Goal: Transaction & Acquisition: Purchase product/service

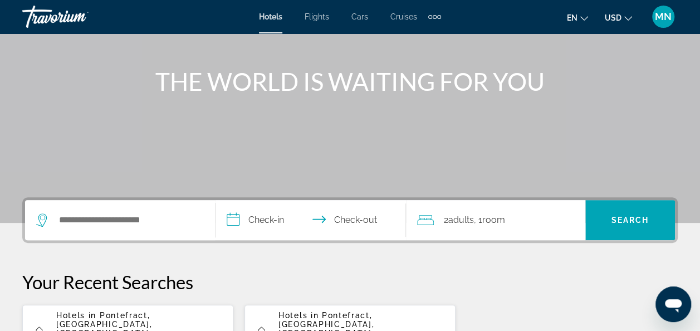
scroll to position [223, 0]
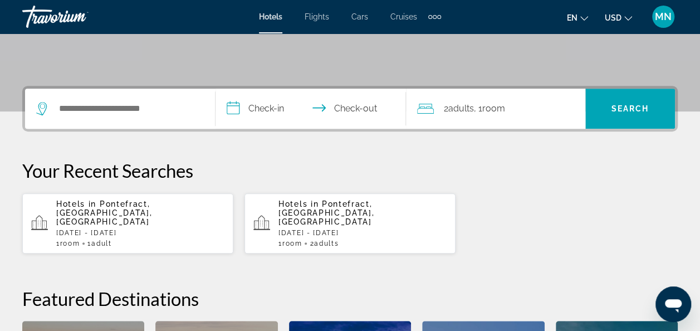
click at [136, 212] on p "Hotels in [GEOGRAPHIC_DATA], [GEOGRAPHIC_DATA], [GEOGRAPHIC_DATA]" at bounding box center [140, 212] width 168 height 27
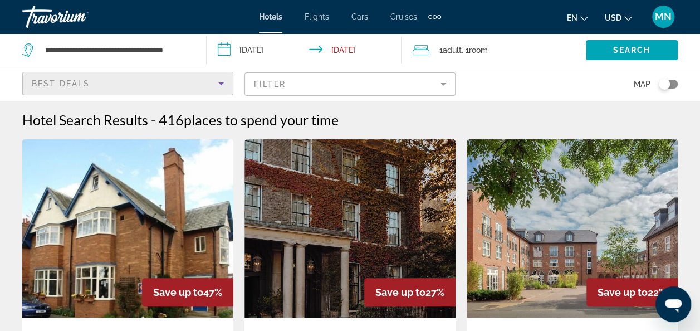
click at [221, 85] on icon "Sort by" at bounding box center [220, 83] width 13 height 13
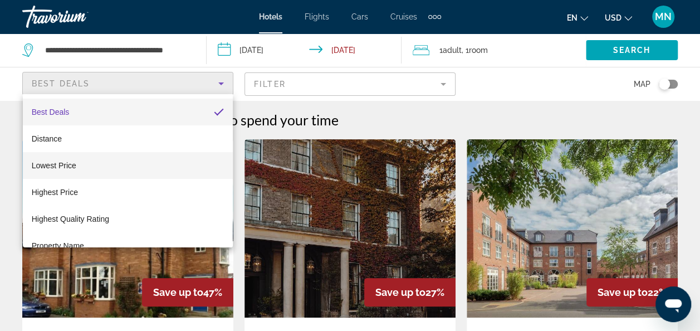
click at [92, 167] on mat-option "Lowest Price" at bounding box center [128, 165] width 211 height 27
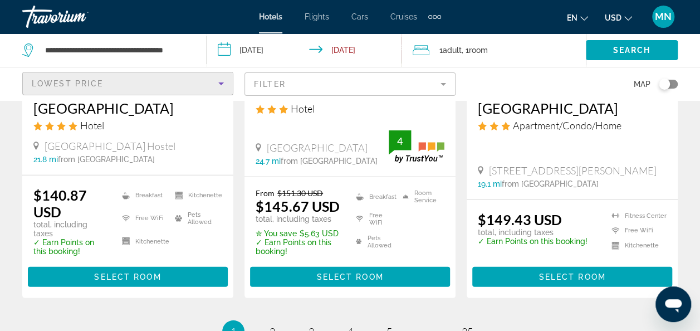
scroll to position [1504, 0]
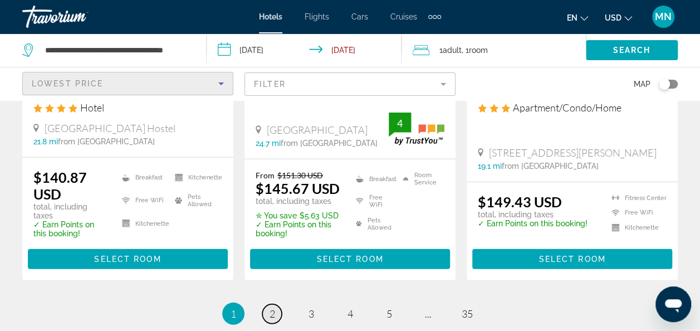
click at [271, 310] on span "2" at bounding box center [273, 313] width 6 height 12
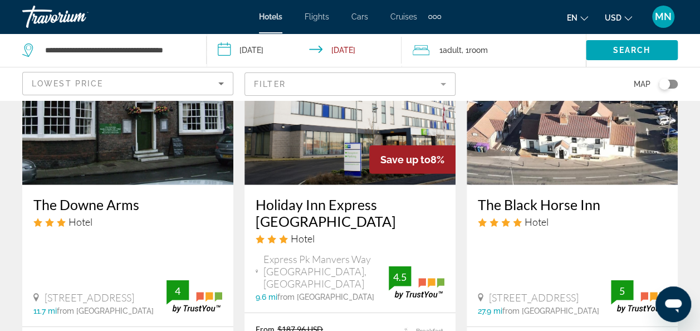
scroll to position [1615, 0]
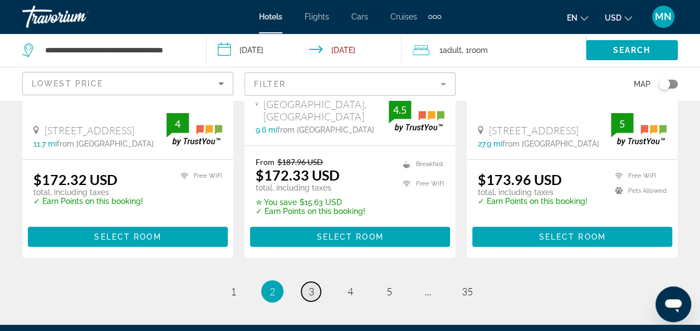
click at [310, 285] on span "3" at bounding box center [312, 291] width 6 height 12
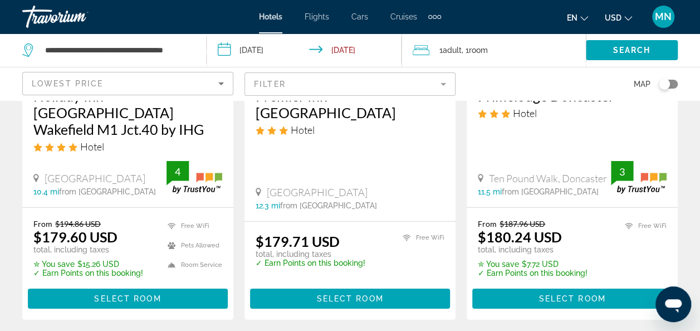
scroll to position [1615, 0]
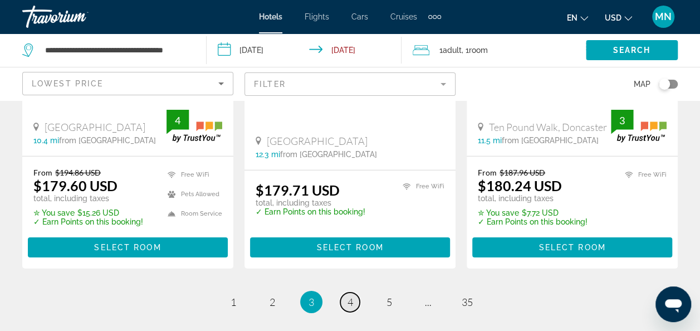
click at [352, 296] on span "4" at bounding box center [351, 302] width 6 height 12
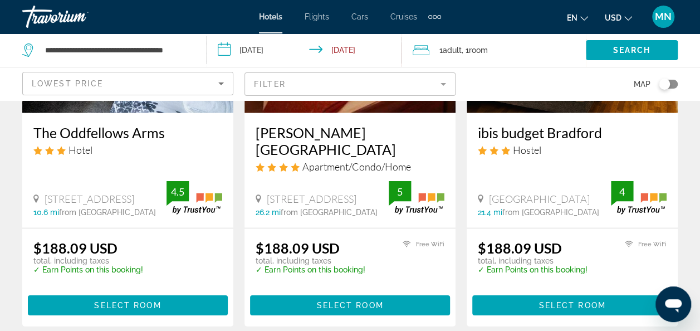
scroll to position [1559, 0]
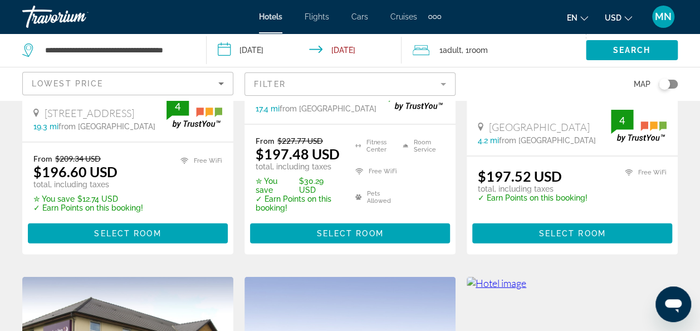
scroll to position [1170, 0]
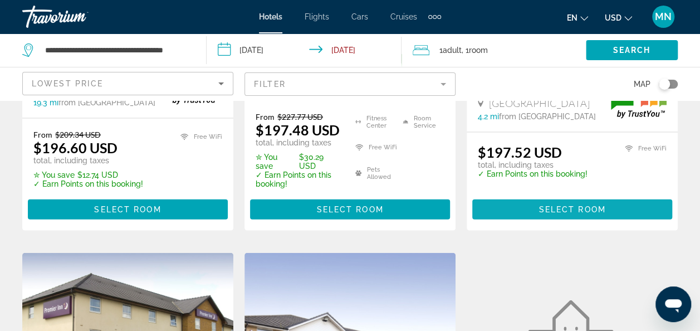
click at [587, 205] on span "Select Room" at bounding box center [572, 209] width 67 height 9
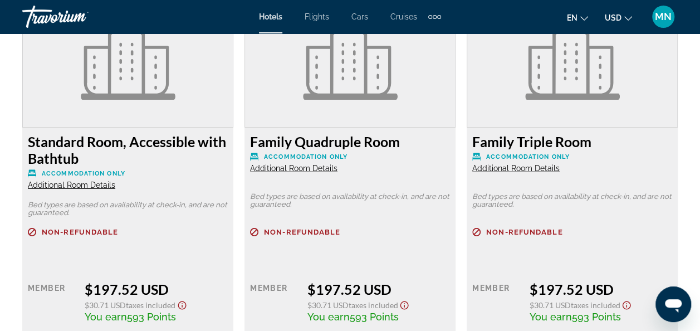
scroll to position [1838, 0]
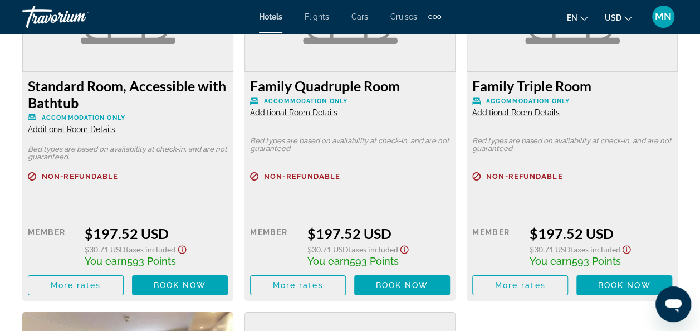
click at [87, 131] on span "Additional Room Details" at bounding box center [71, 129] width 87 height 9
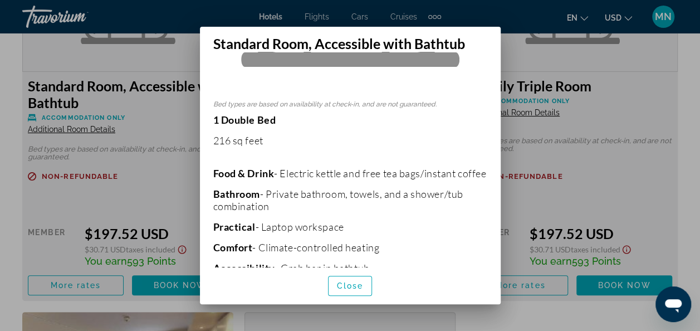
scroll to position [307, 0]
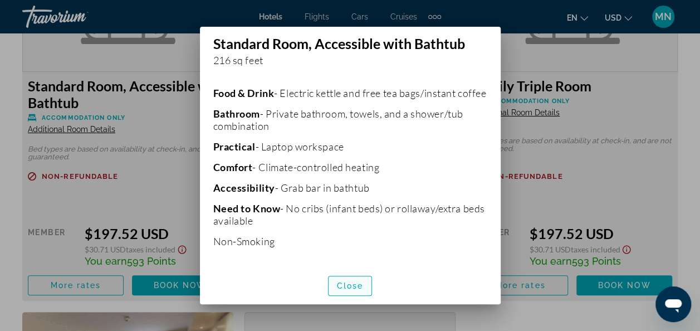
click at [353, 286] on span "Close" at bounding box center [350, 285] width 27 height 9
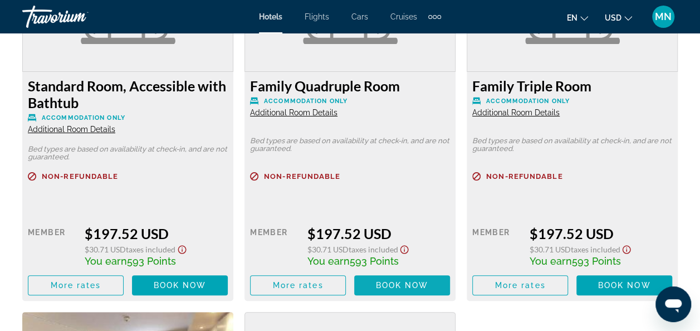
scroll to position [1838, 0]
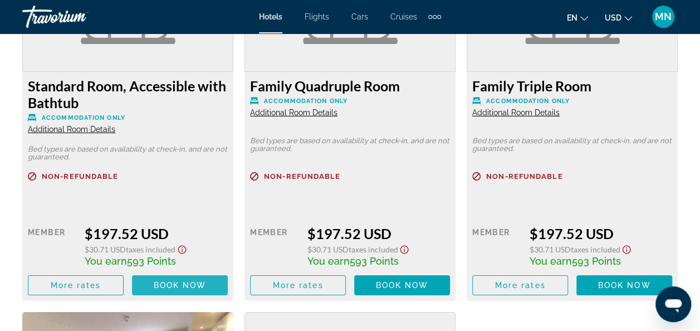
click at [179, 283] on span "Book now" at bounding box center [180, 285] width 53 height 9
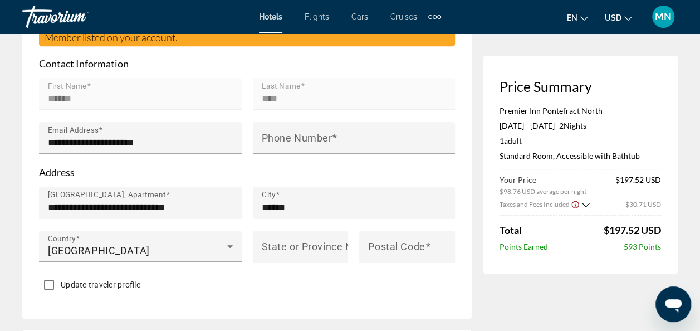
scroll to position [390, 0]
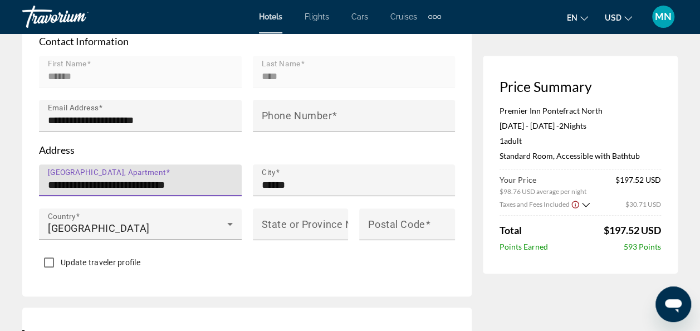
click at [155, 182] on input "**********" at bounding box center [144, 184] width 192 height 13
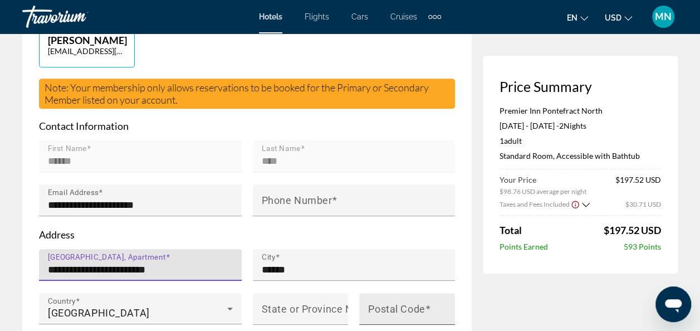
scroll to position [278, 0]
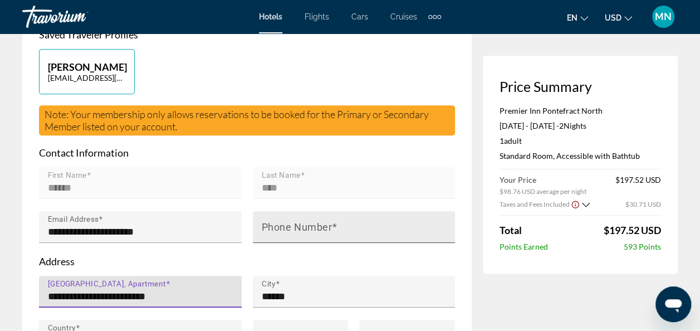
type input "**********"
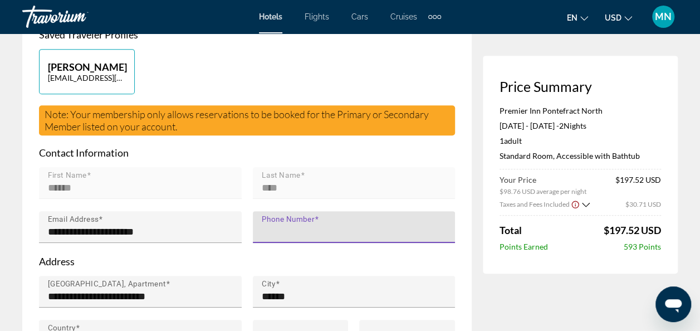
click at [345, 228] on input "Phone Number" at bounding box center [358, 231] width 192 height 13
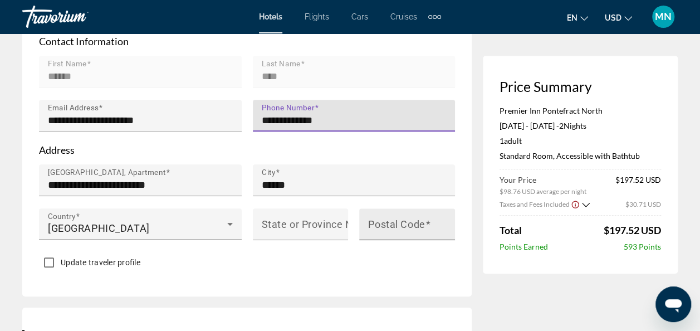
type input "**********"
click at [436, 223] on input "Postal Code" at bounding box center [410, 228] width 85 height 13
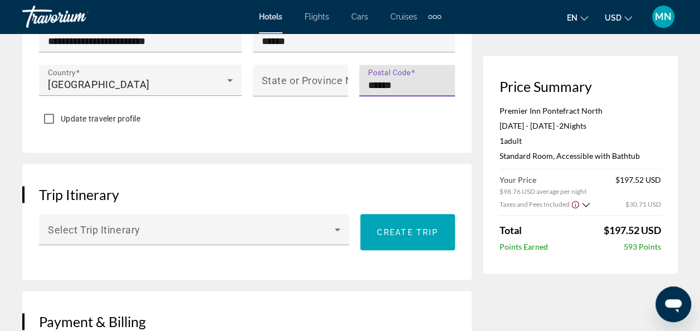
scroll to position [557, 0]
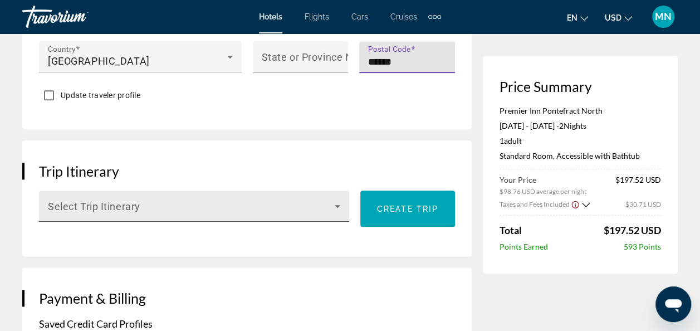
type input "******"
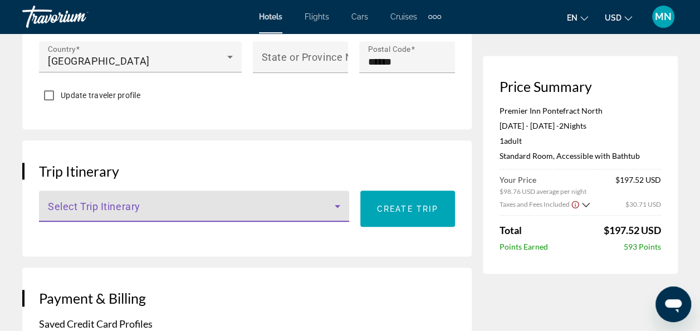
click at [338, 205] on icon "Main content" at bounding box center [338, 206] width 6 height 3
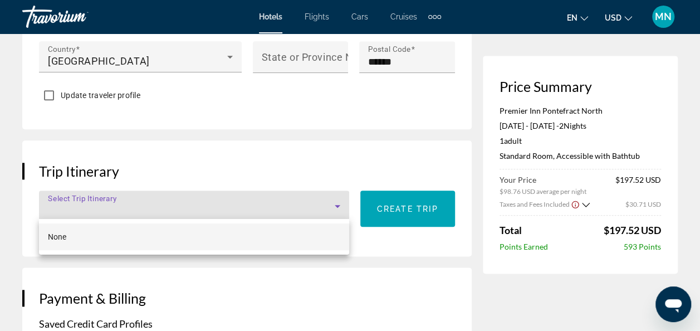
click at [125, 206] on div at bounding box center [350, 165] width 700 height 331
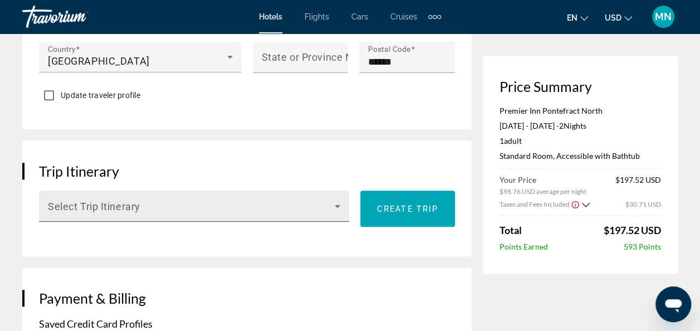
click at [144, 206] on span "Main content" at bounding box center [191, 210] width 287 height 13
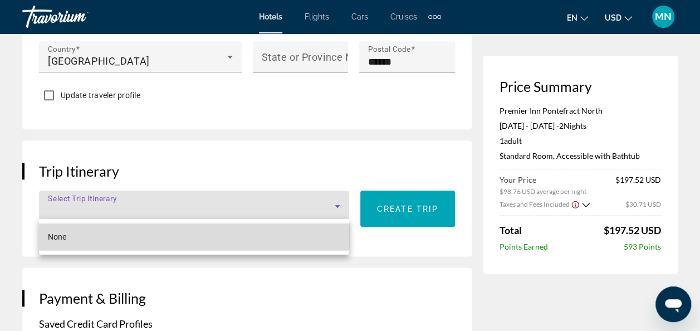
click at [84, 234] on mat-option "None" at bounding box center [194, 236] width 310 height 27
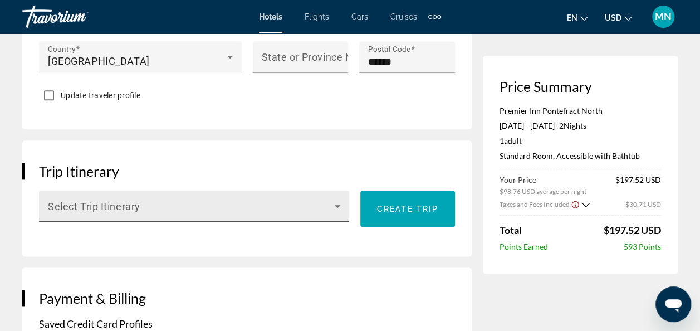
click at [151, 197] on div "Select Trip Itinerary" at bounding box center [194, 205] width 292 height 31
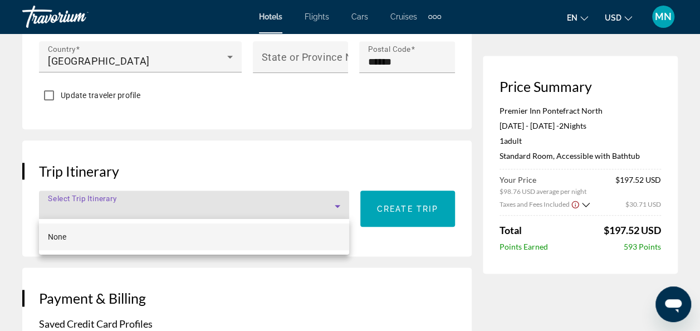
click at [384, 270] on div at bounding box center [350, 165] width 700 height 331
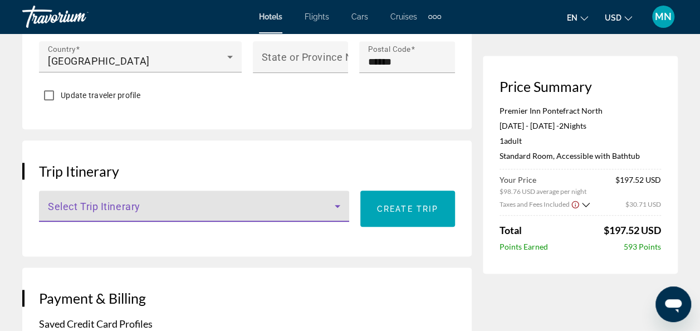
click at [338, 206] on icon "Main content" at bounding box center [337, 205] width 13 height 13
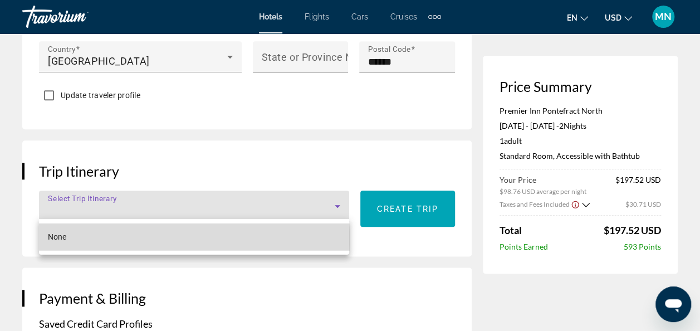
click at [61, 238] on span "None" at bounding box center [57, 236] width 18 height 9
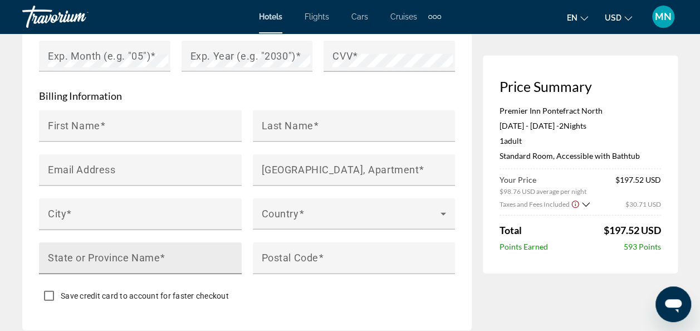
scroll to position [947, 0]
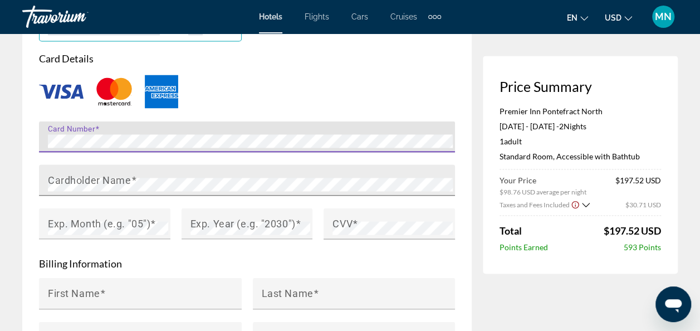
click at [120, 182] on mat-label "Cardholder Name" at bounding box center [89, 180] width 83 height 12
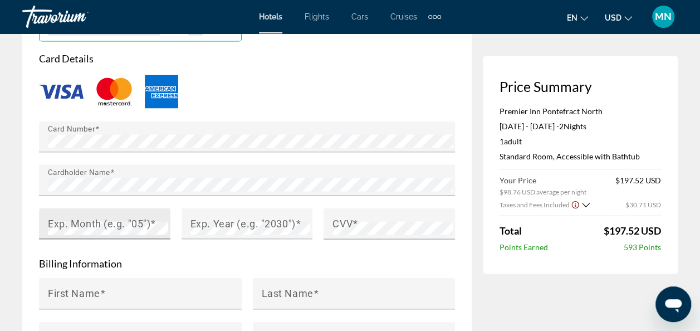
click at [126, 222] on mat-label "Exp. Month (e.g. "05")" at bounding box center [99, 223] width 102 height 12
click at [236, 218] on mat-label "Exp. Year (e.g. "2030")" at bounding box center [242, 223] width 105 height 12
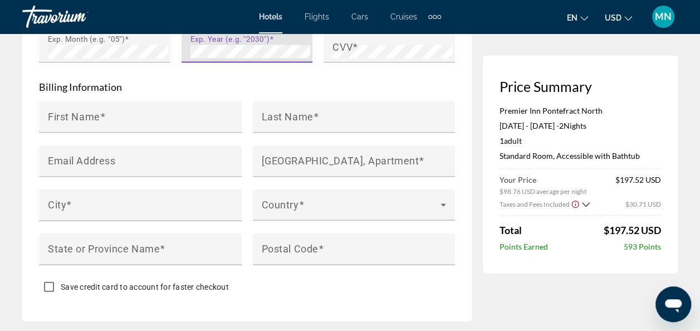
scroll to position [1058, 0]
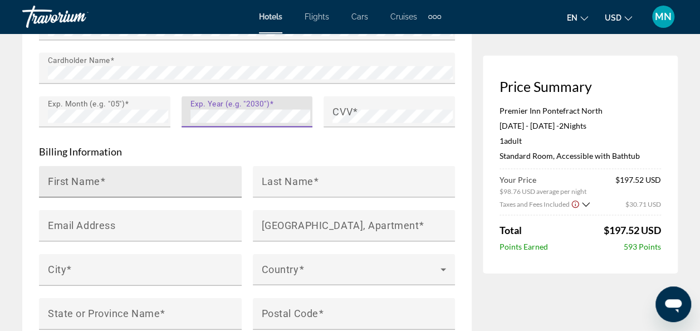
click at [124, 180] on input "First Name" at bounding box center [144, 186] width 192 height 13
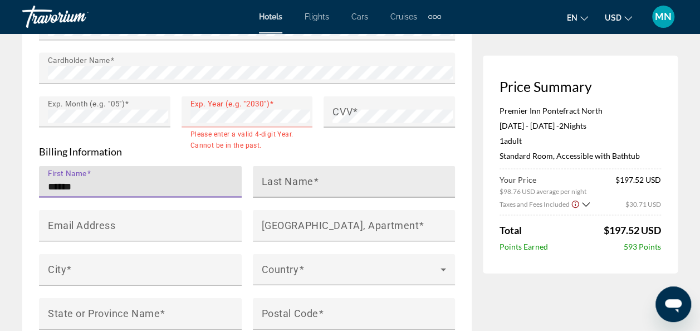
type input "******"
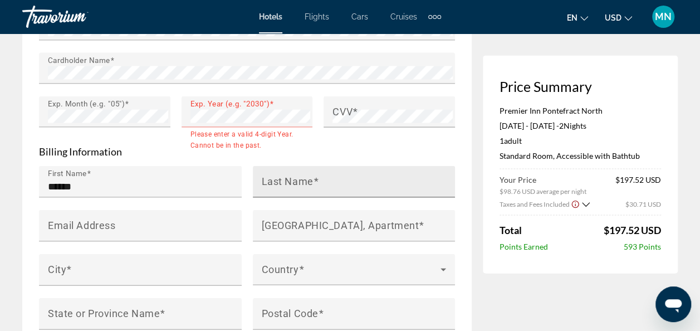
click at [301, 179] on mat-label "Last Name" at bounding box center [288, 181] width 52 height 12
click at [301, 180] on input "Last Name" at bounding box center [358, 186] width 192 height 13
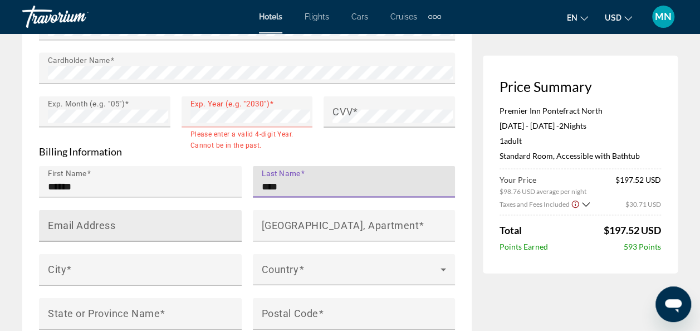
type input "****"
click at [131, 225] on input "Email Address" at bounding box center [144, 230] width 192 height 13
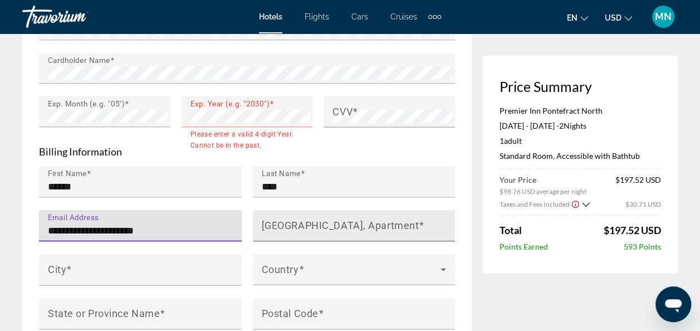
type input "**********"
click at [354, 222] on mat-label "[GEOGRAPHIC_DATA], Apartment" at bounding box center [341, 225] width 158 height 12
click at [354, 224] on input "[GEOGRAPHIC_DATA], Apartment" at bounding box center [358, 230] width 192 height 13
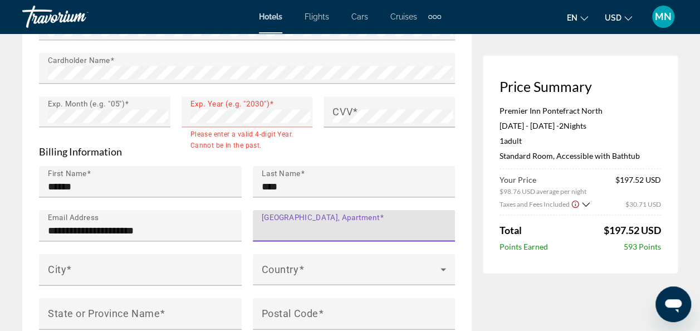
type input "*"
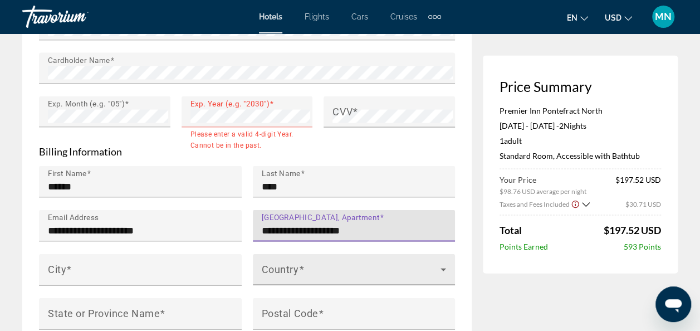
scroll to position [1114, 0]
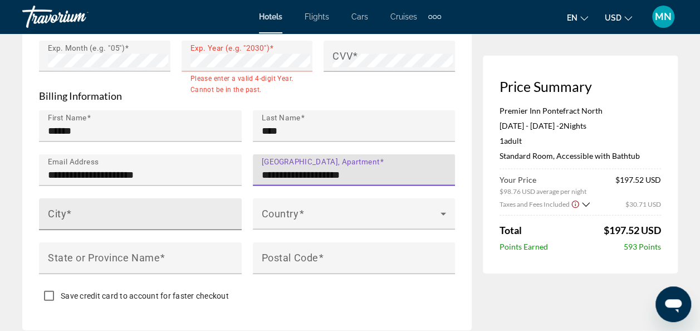
type input "**********"
click at [82, 212] on input "City" at bounding box center [144, 218] width 192 height 13
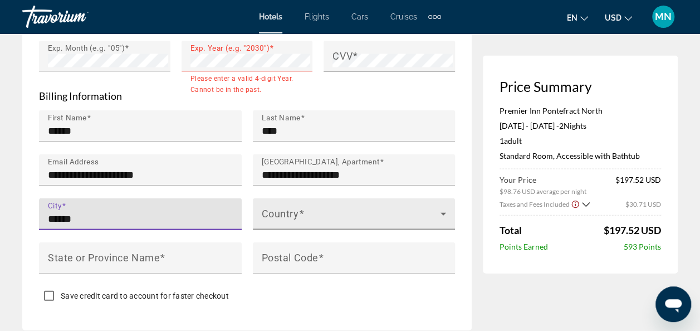
type input "******"
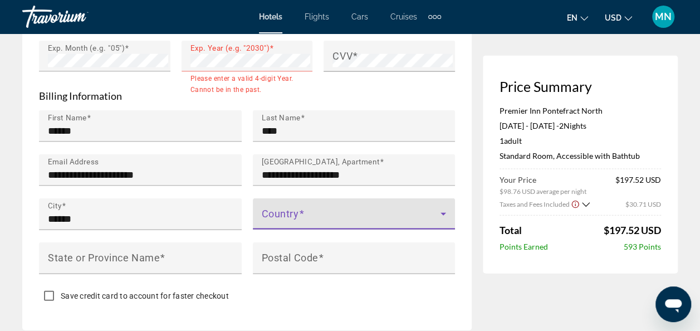
click at [442, 210] on icon "Main content" at bounding box center [443, 213] width 13 height 13
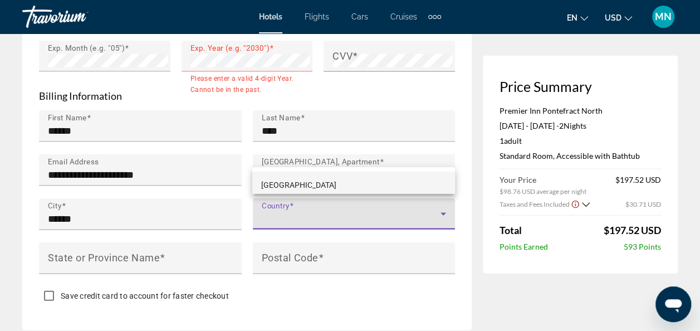
click at [299, 210] on div at bounding box center [350, 165] width 700 height 331
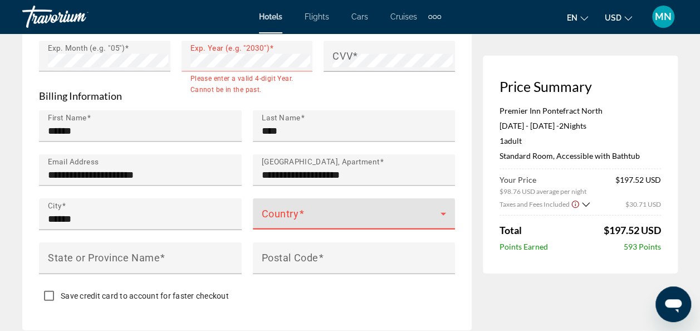
click at [446, 211] on icon "Main content" at bounding box center [443, 213] width 13 height 13
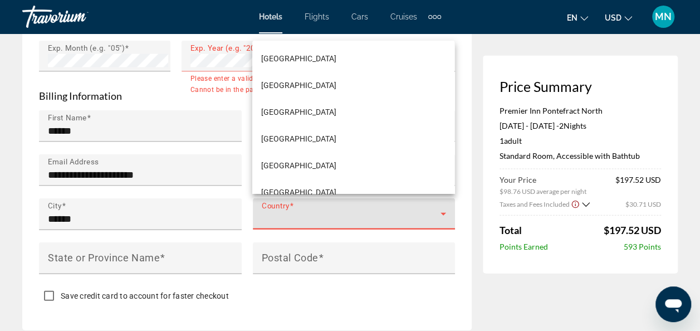
scroll to position [1949, 0]
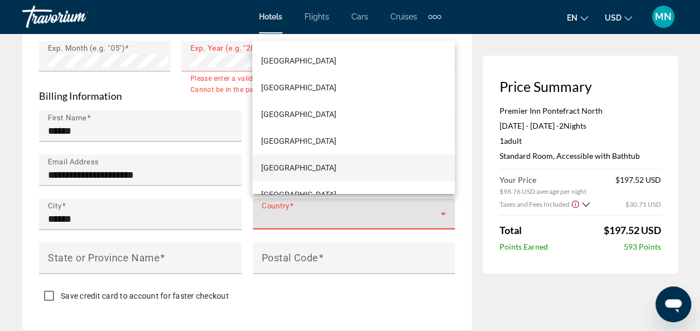
click at [284, 170] on span "[GEOGRAPHIC_DATA]" at bounding box center [298, 167] width 75 height 13
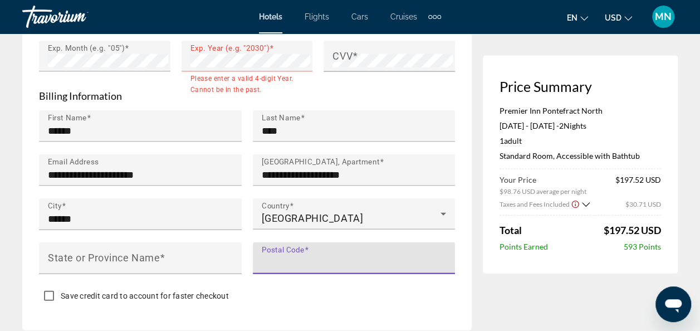
click at [329, 256] on input "Postal Code" at bounding box center [358, 262] width 192 height 13
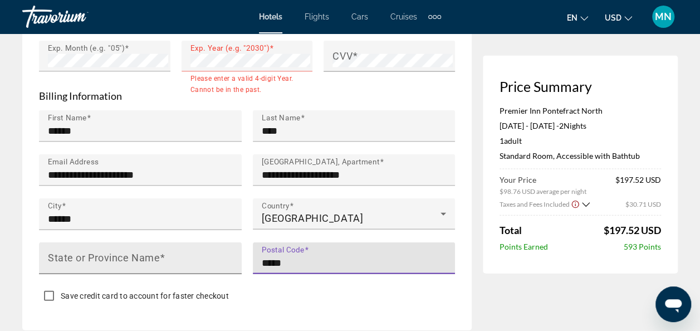
type input "*****"
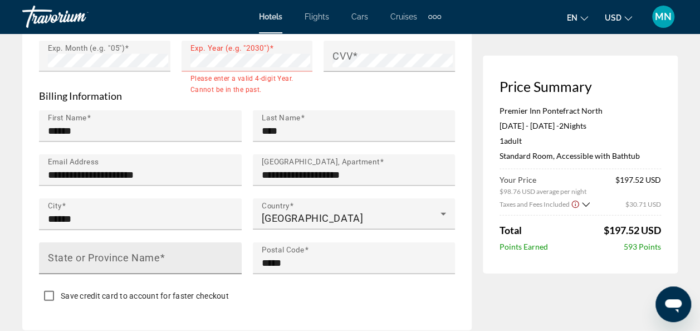
click at [123, 256] on mat-label "State or Province Name" at bounding box center [104, 258] width 112 height 12
click at [123, 256] on input "State or Province Name" at bounding box center [144, 262] width 192 height 13
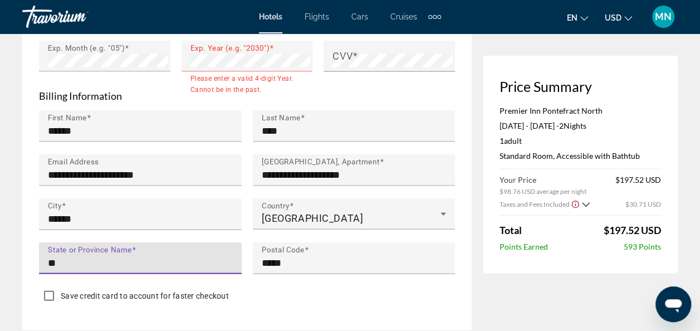
type input "*"
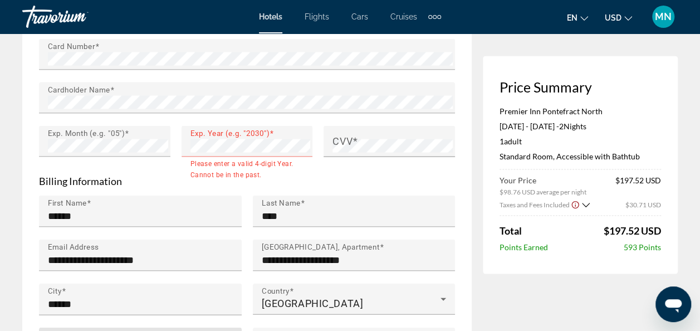
scroll to position [1003, 0]
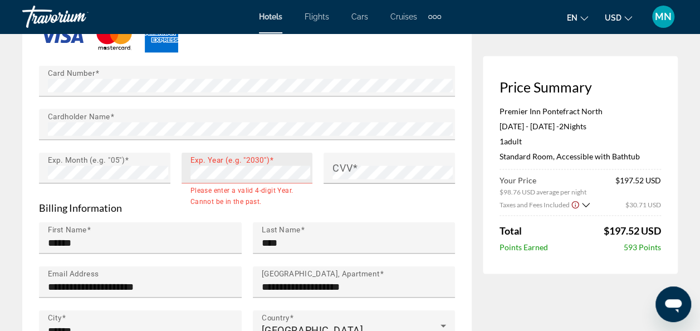
type input "******"
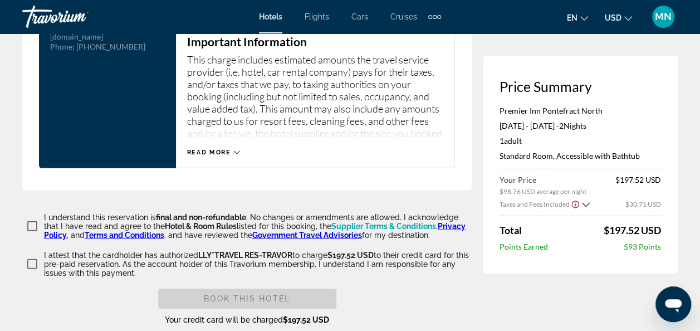
scroll to position [1615, 0]
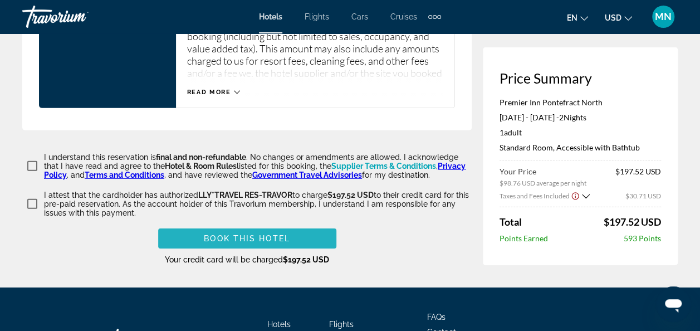
click at [248, 242] on span "Book this hotel" at bounding box center [247, 238] width 86 height 9
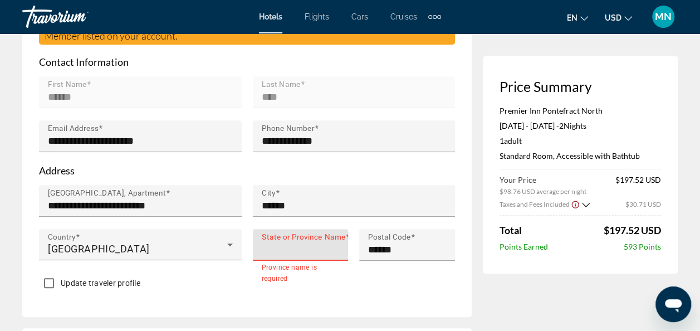
scroll to position [339, 0]
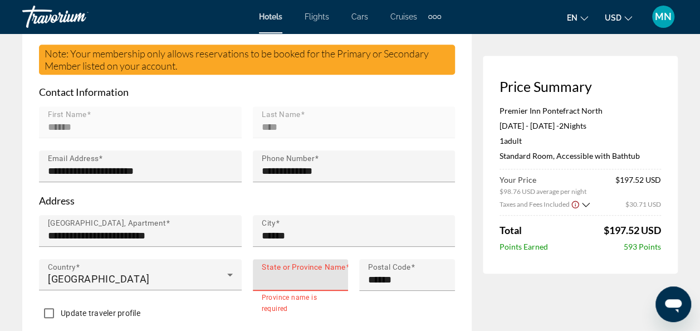
click at [297, 276] on input "State or Province Name" at bounding box center [304, 279] width 85 height 13
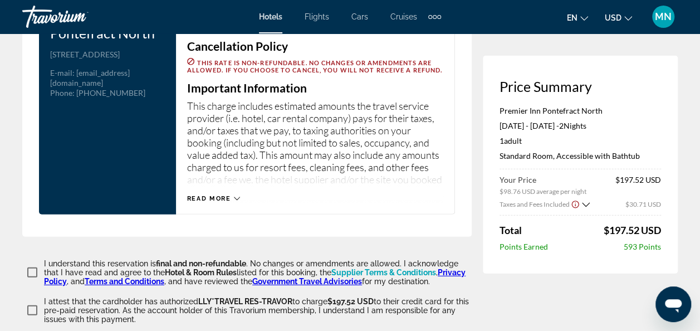
scroll to position [1620, 0]
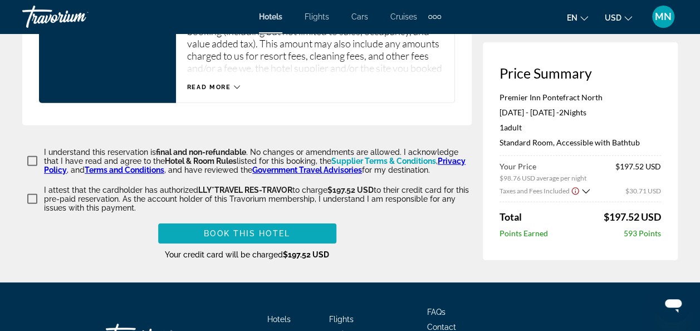
type input "*******"
click at [298, 237] on span "Main content" at bounding box center [247, 233] width 178 height 27
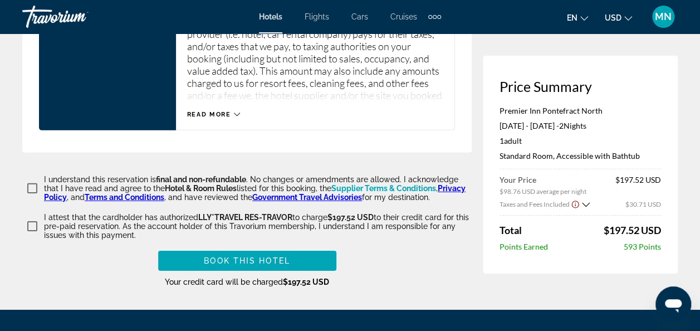
scroll to position [1671, 0]
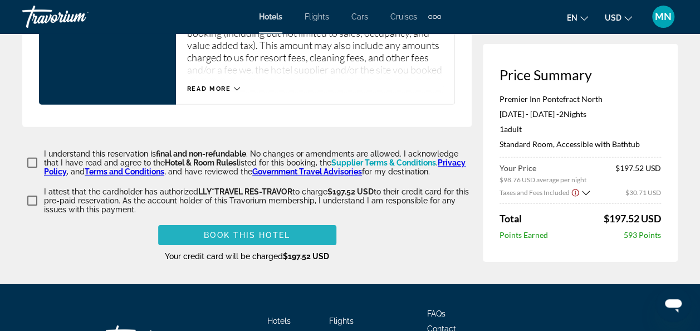
click at [274, 237] on span "Book this hotel" at bounding box center [247, 235] width 86 height 9
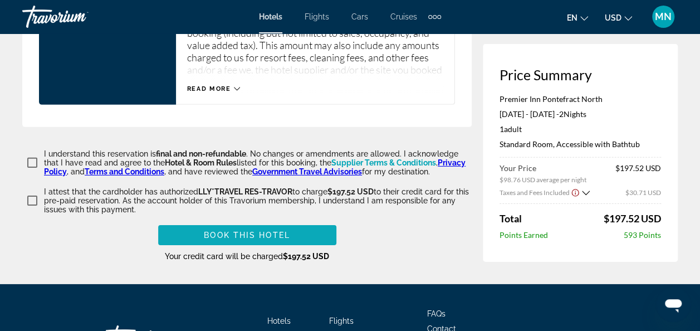
click at [280, 237] on span "Book this hotel" at bounding box center [247, 235] width 86 height 9
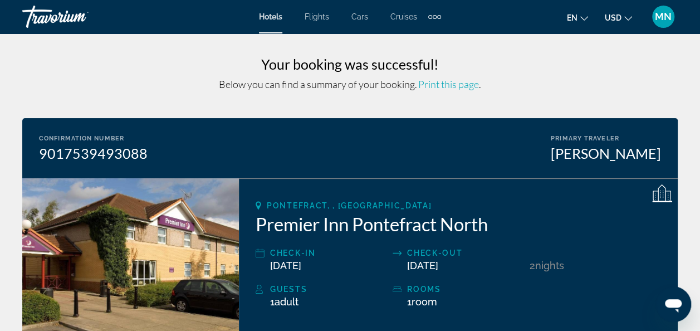
click at [447, 85] on span "Print this page" at bounding box center [448, 84] width 61 height 12
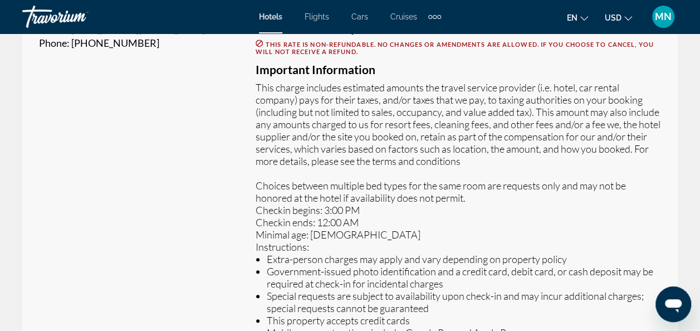
scroll to position [111, 0]
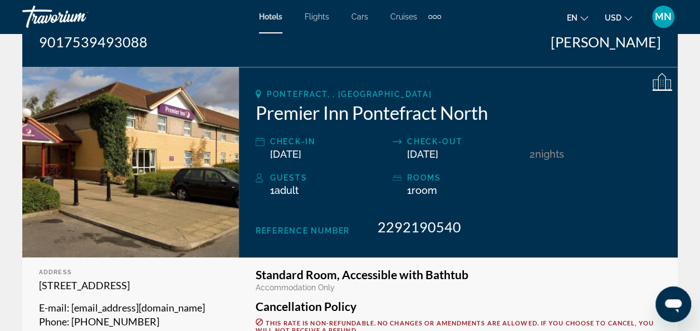
click at [661, 87] on icon "Main content" at bounding box center [662, 83] width 20 height 20
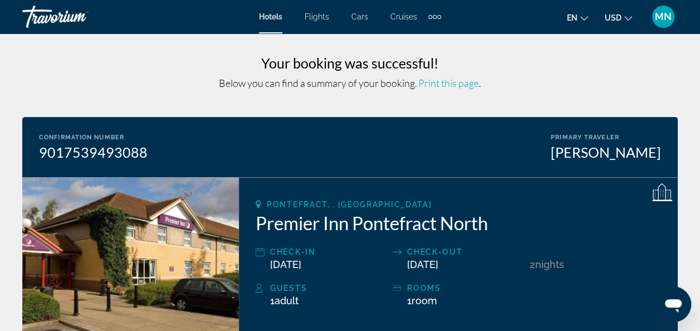
scroll to position [0, 0]
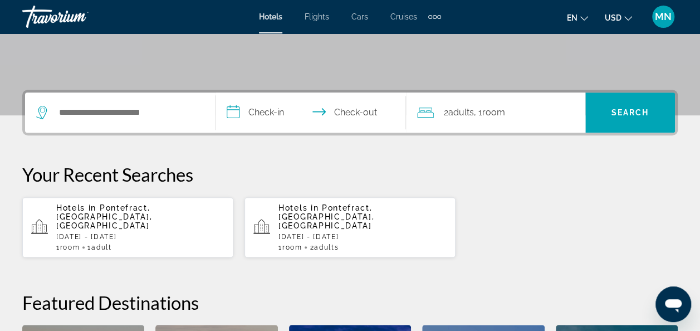
scroll to position [223, 0]
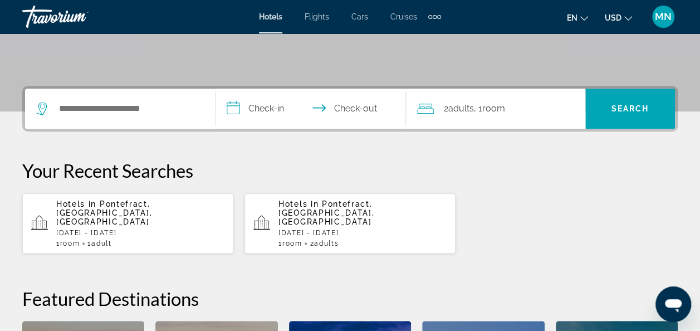
click at [107, 229] on p "[DATE] - [DATE]" at bounding box center [140, 233] width 168 height 8
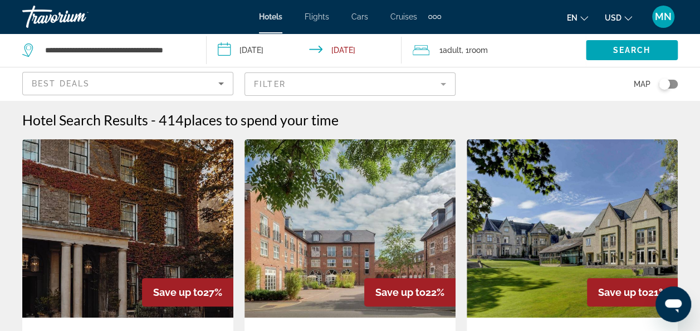
click at [219, 86] on icon "Sort by" at bounding box center [220, 83] width 13 height 13
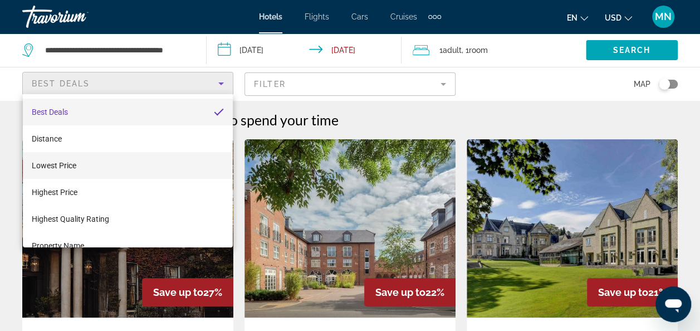
click at [62, 164] on span "Lowest Price" at bounding box center [54, 165] width 45 height 9
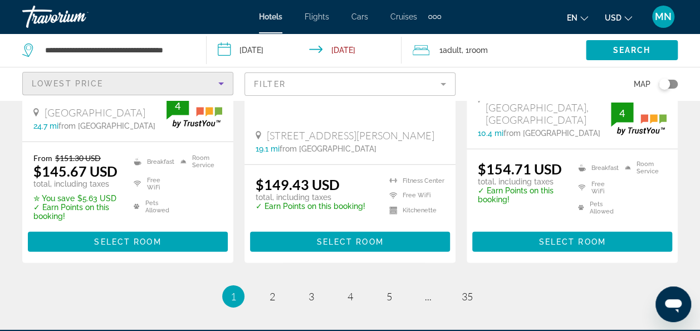
scroll to position [1654, 0]
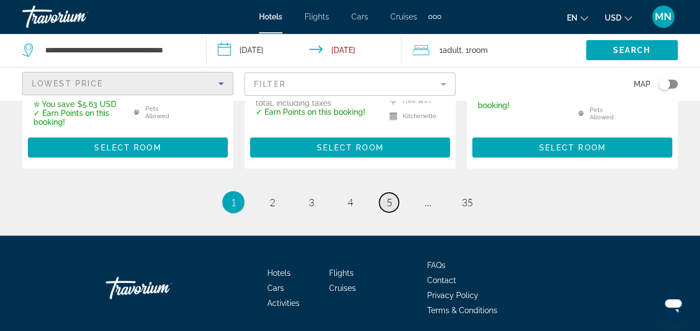
click at [388, 196] on span "5" at bounding box center [390, 202] width 6 height 12
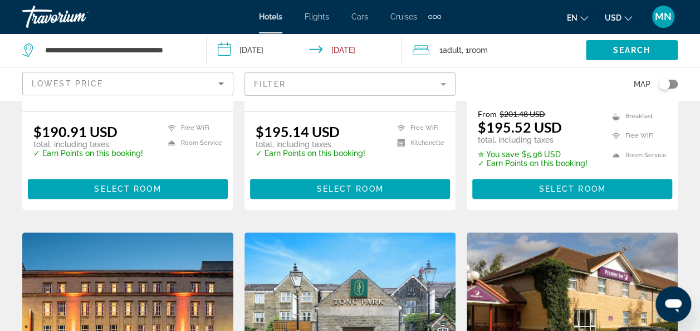
scroll to position [501, 0]
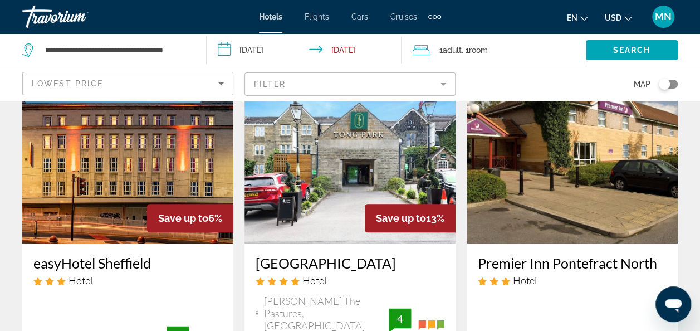
click at [583, 192] on img "Main content" at bounding box center [572, 154] width 211 height 178
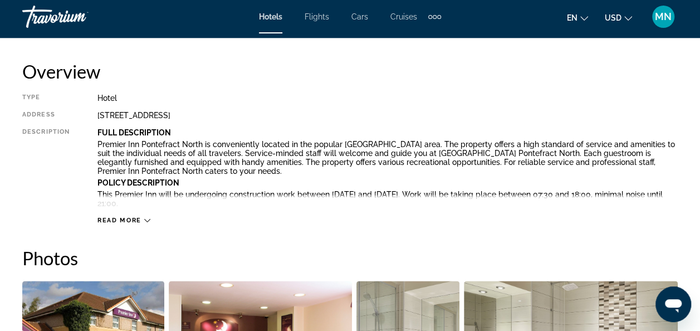
scroll to position [613, 0]
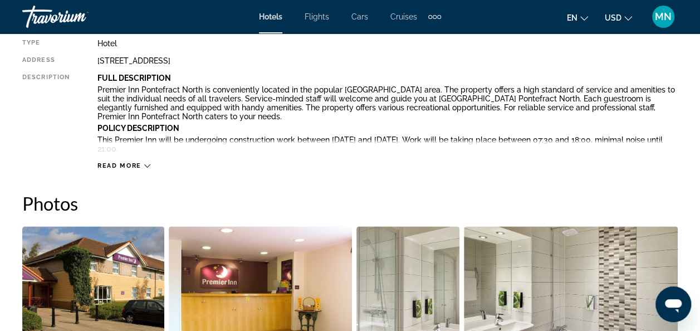
click at [144, 166] on icon "Main content" at bounding box center [147, 166] width 6 height 6
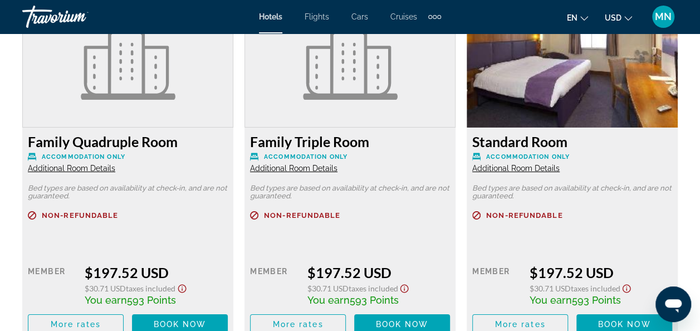
scroll to position [1671, 0]
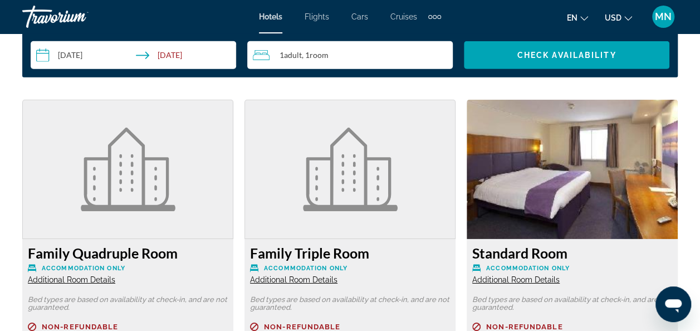
click at [570, 195] on img "Main content" at bounding box center [572, 169] width 211 height 139
click at [530, 280] on span "Additional Room Details" at bounding box center [515, 279] width 87 height 9
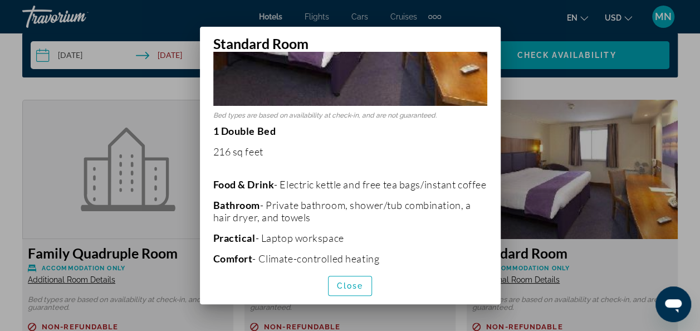
scroll to position [244, 0]
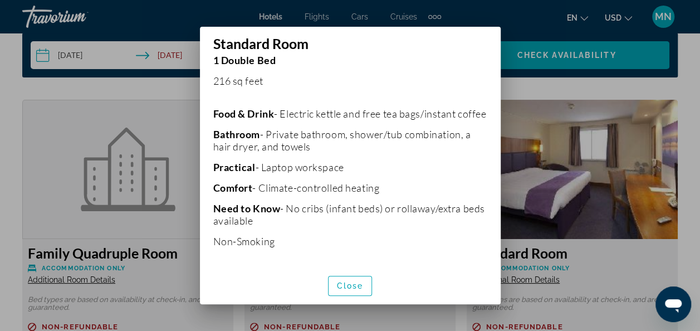
click at [620, 87] on div at bounding box center [350, 165] width 700 height 331
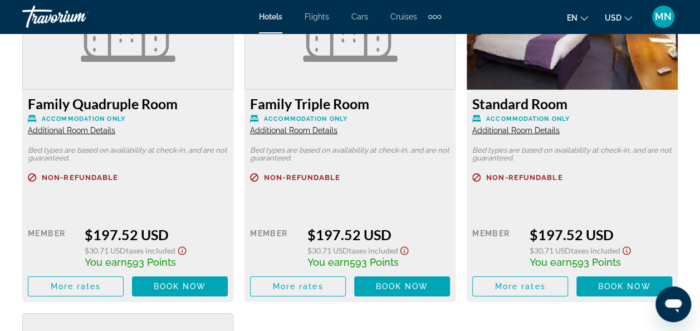
scroll to position [1838, 0]
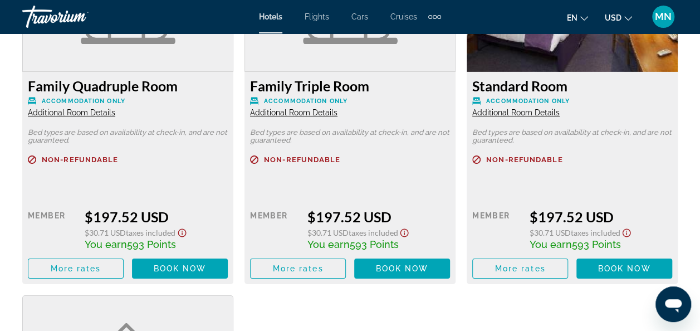
click at [628, 234] on icon "Show Taxes and Fees disclaimer" at bounding box center [627, 233] width 8 height 8
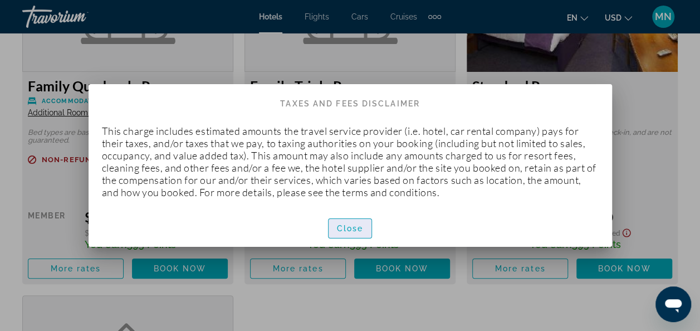
click at [351, 229] on span "Close" at bounding box center [350, 228] width 27 height 9
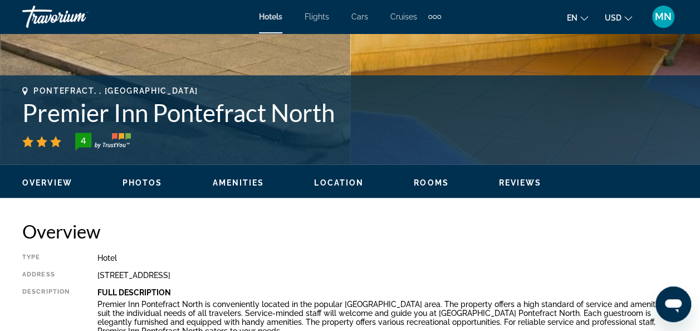
scroll to position [334, 0]
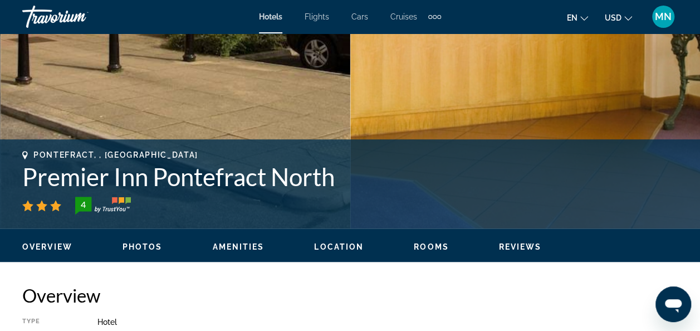
click at [662, 25] on div "MN" at bounding box center [663, 17] width 22 height 22
